Goal: Task Accomplishment & Management: Manage account settings

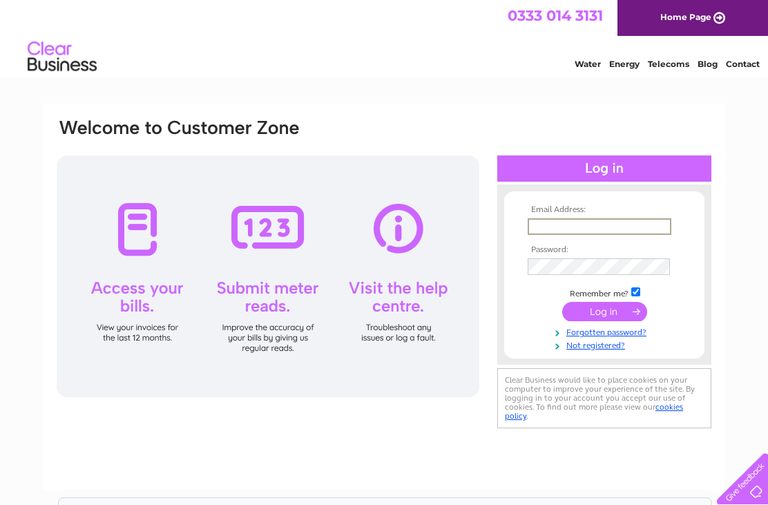
type input "Karenlesleyjones@hotmail.com"
click at [605, 312] on input "submit" at bounding box center [604, 311] width 85 height 19
click at [613, 318] on input "submit" at bounding box center [604, 310] width 85 height 19
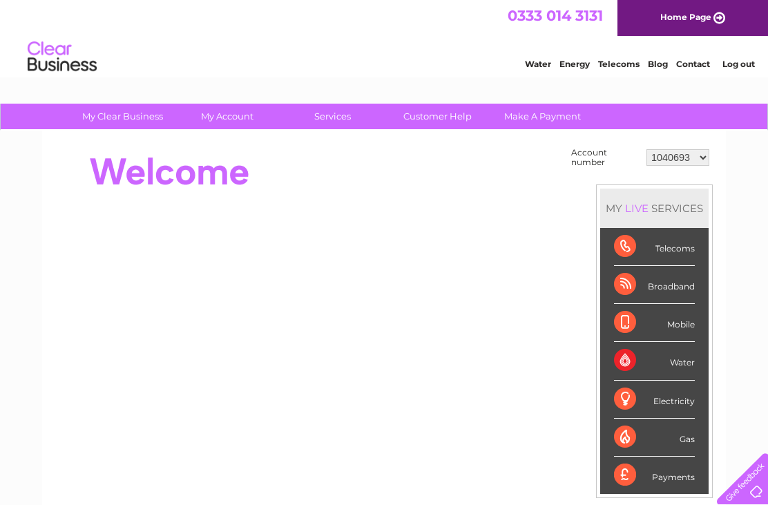
click at [694, 158] on select "1040693 1149459 30271298" at bounding box center [678, 157] width 63 height 17
select select "30271298"
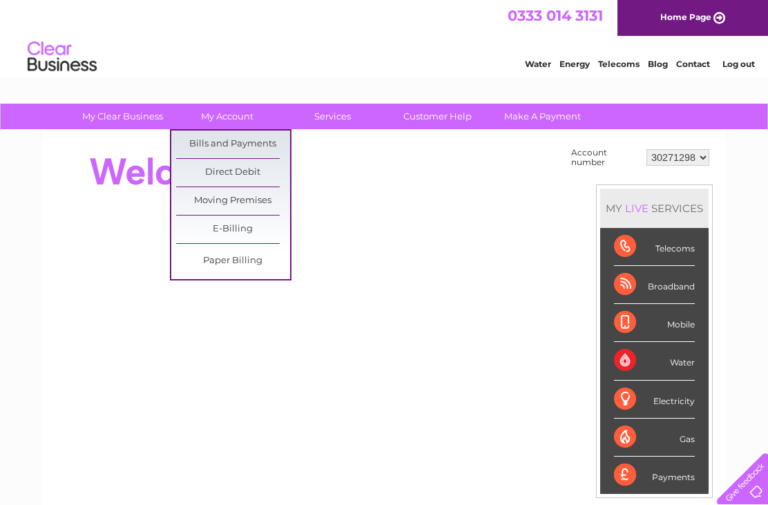
click at [225, 148] on link "Bills and Payments" at bounding box center [233, 145] width 114 height 28
